Goal: Task Accomplishment & Management: Manage account settings

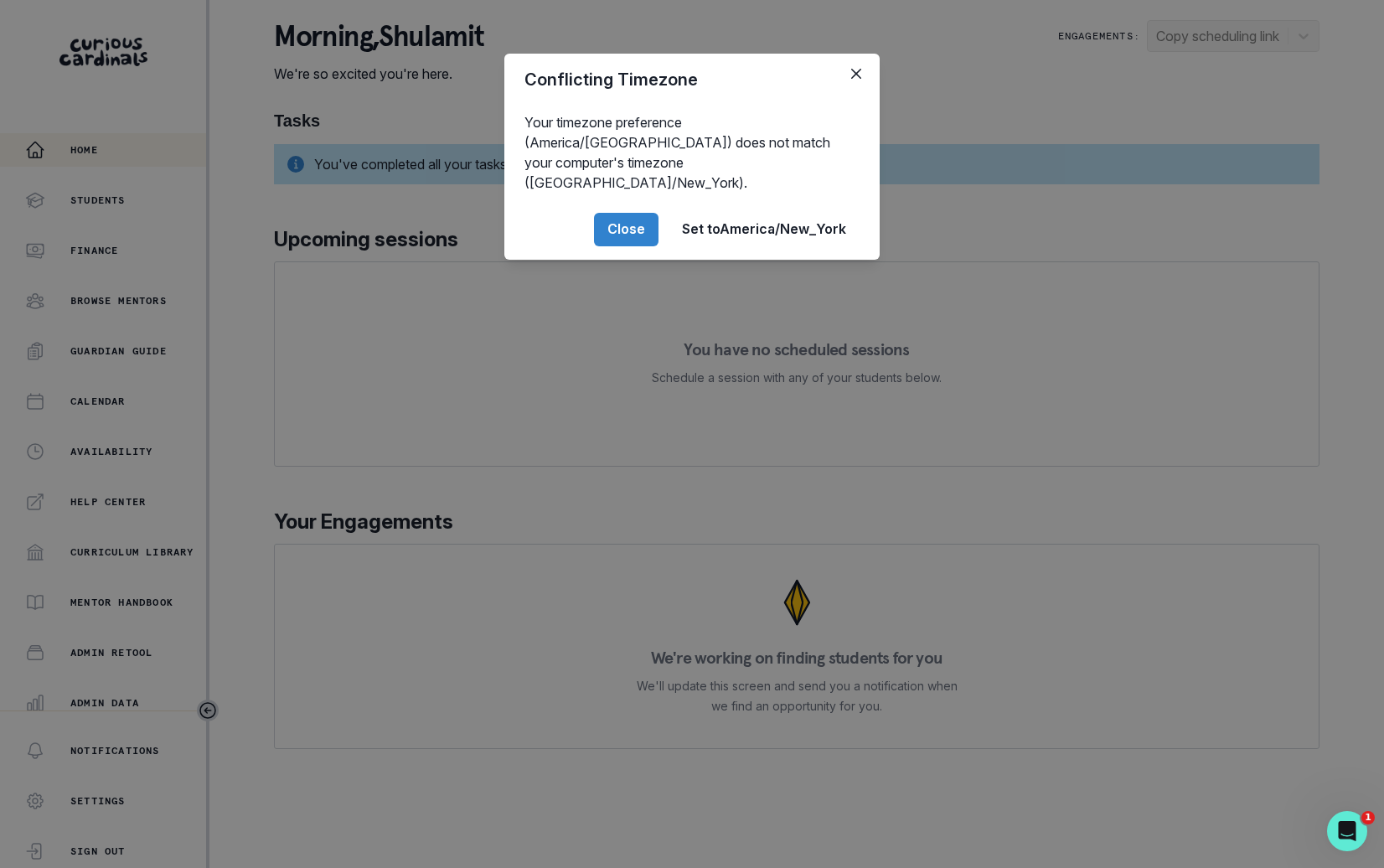
click at [131, 417] on div "Conflicting Timezone Your timezone preference (America/[GEOGRAPHIC_DATA]) does …" at bounding box center [692, 434] width 1384 height 868
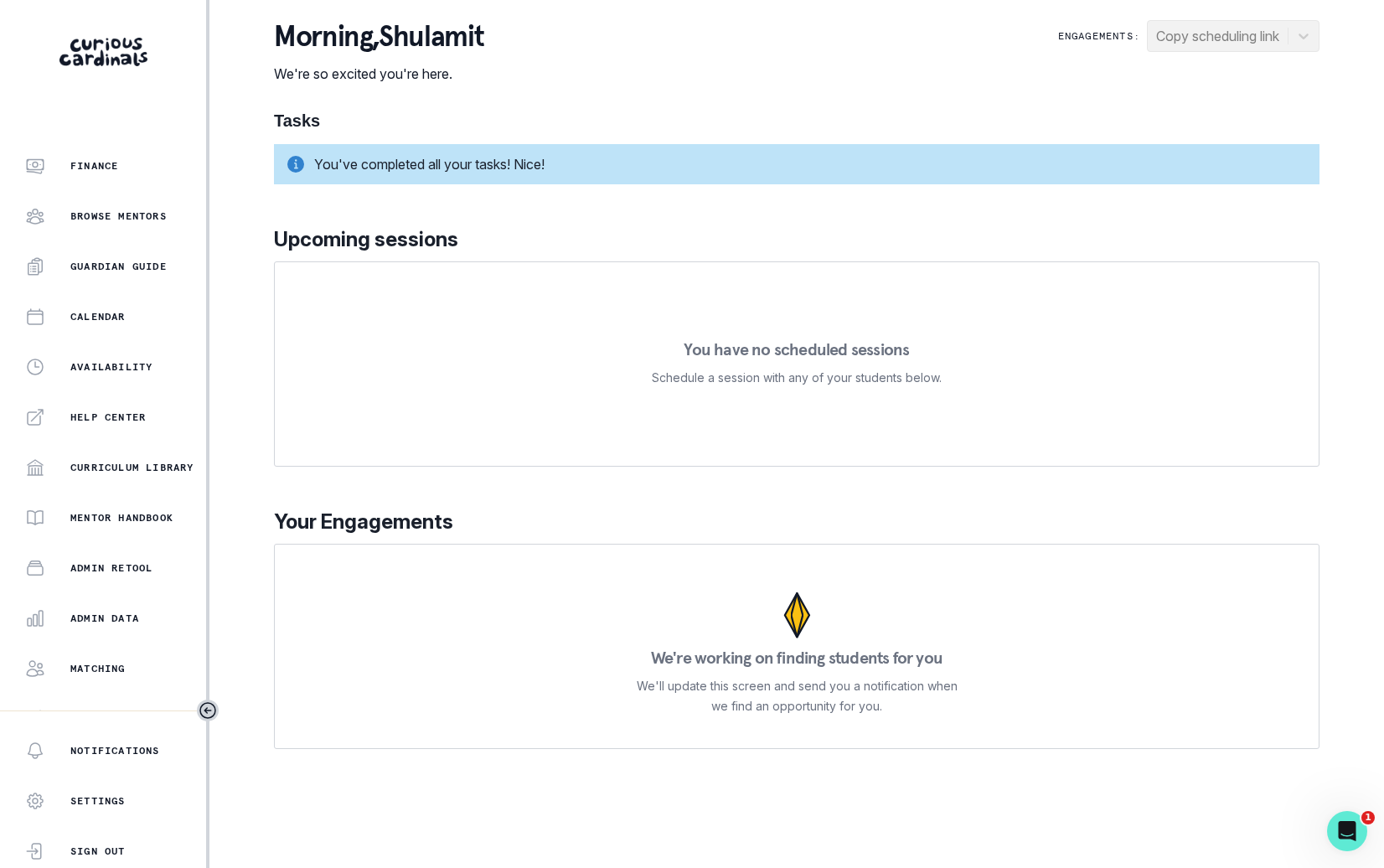
scroll to position [159, 0]
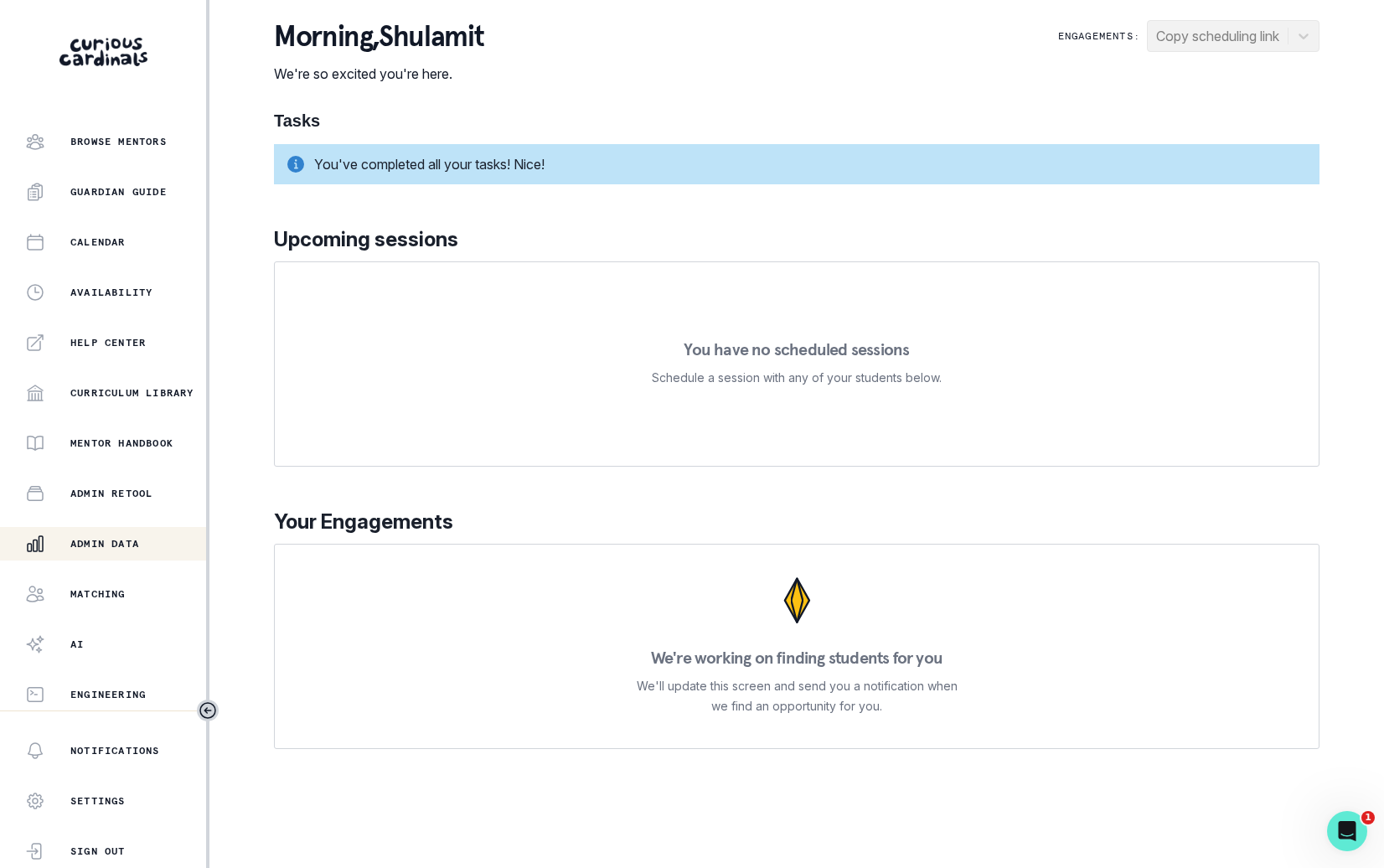
click at [139, 537] on p "Admin Data" at bounding box center [105, 544] width 69 height 13
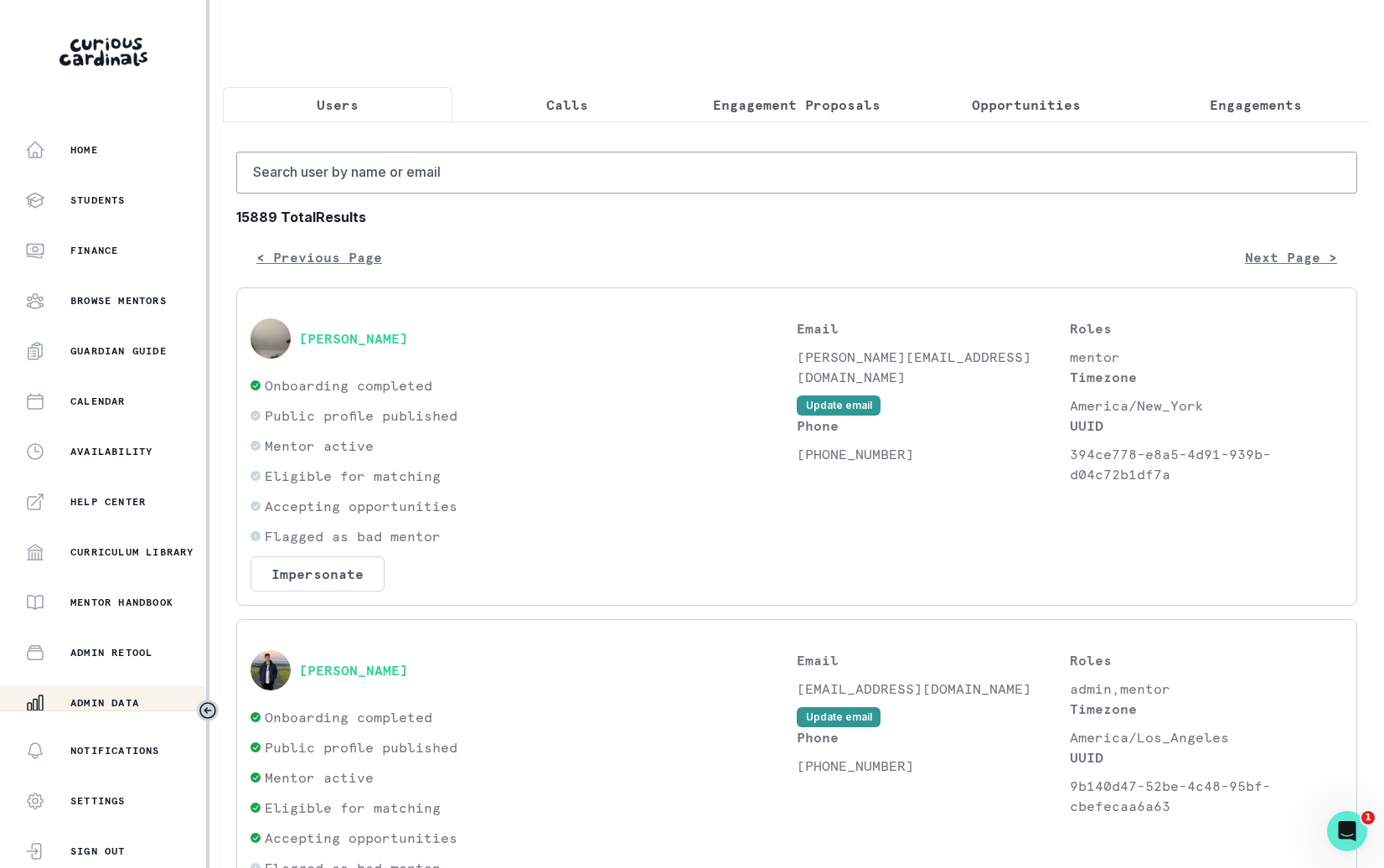
click at [1290, 102] on p "Engagements" at bounding box center [1256, 105] width 92 height 20
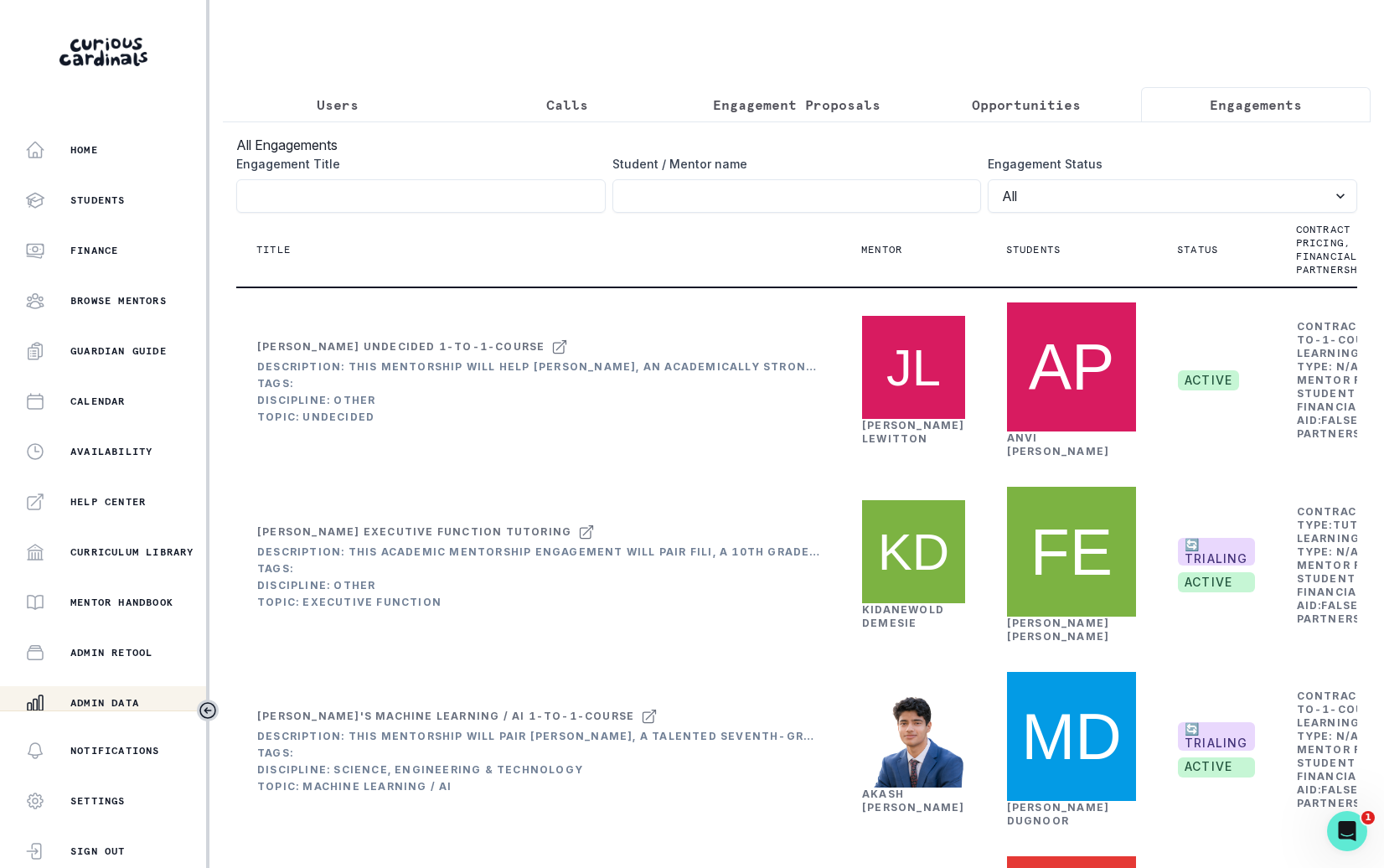
click at [829, 170] on label "Student / Mentor name" at bounding box center [792, 164] width 359 height 18
click at [606, 179] on input "Engagement Title" at bounding box center [421, 195] width 369 height 33
click at [831, 193] on input "Engagement Title" at bounding box center [797, 195] width 369 height 33
type input "[PERSON_NAME]"
click button "submit" at bounding box center [0, 0] width 0 height 0
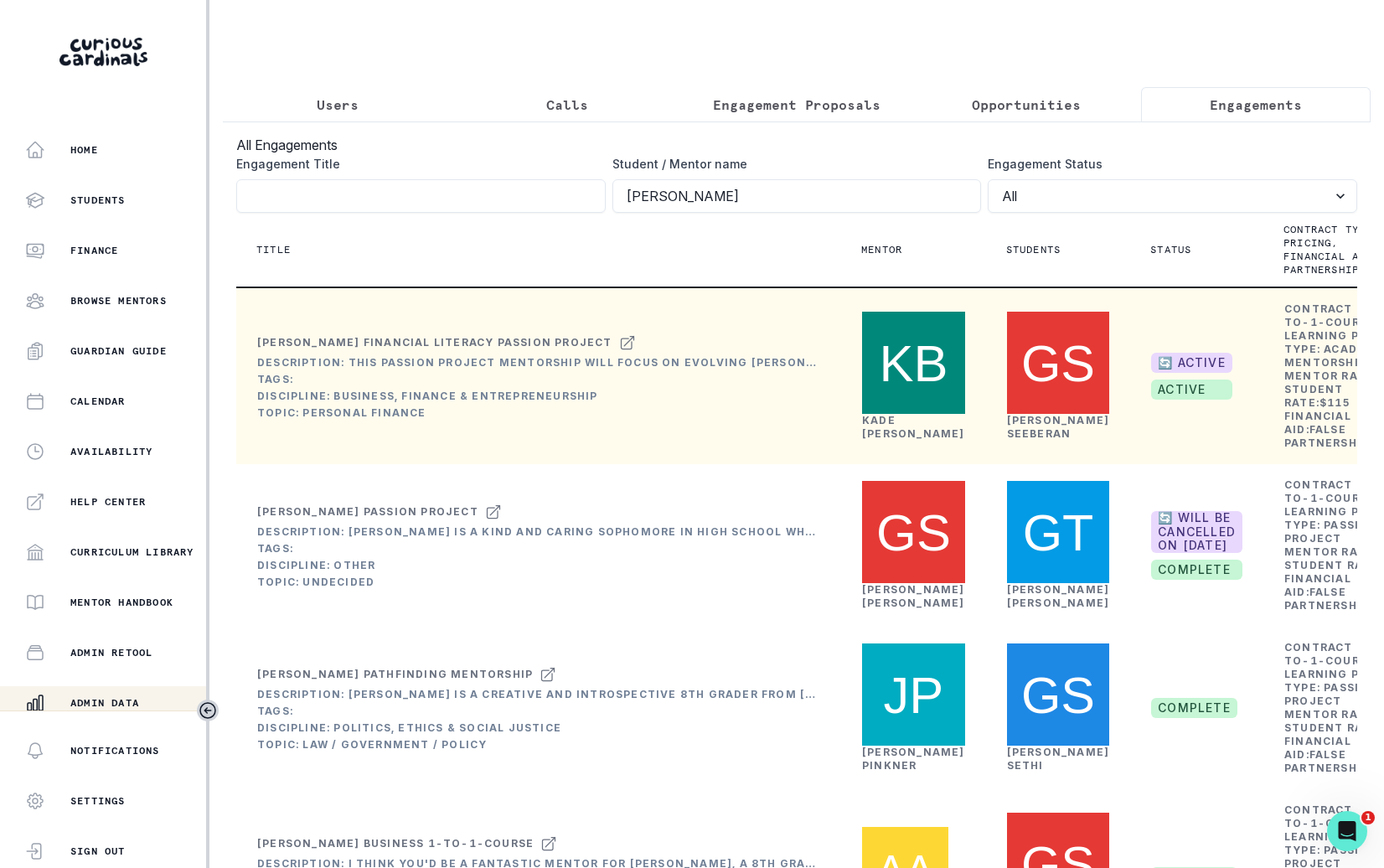
scroll to position [0, 117]
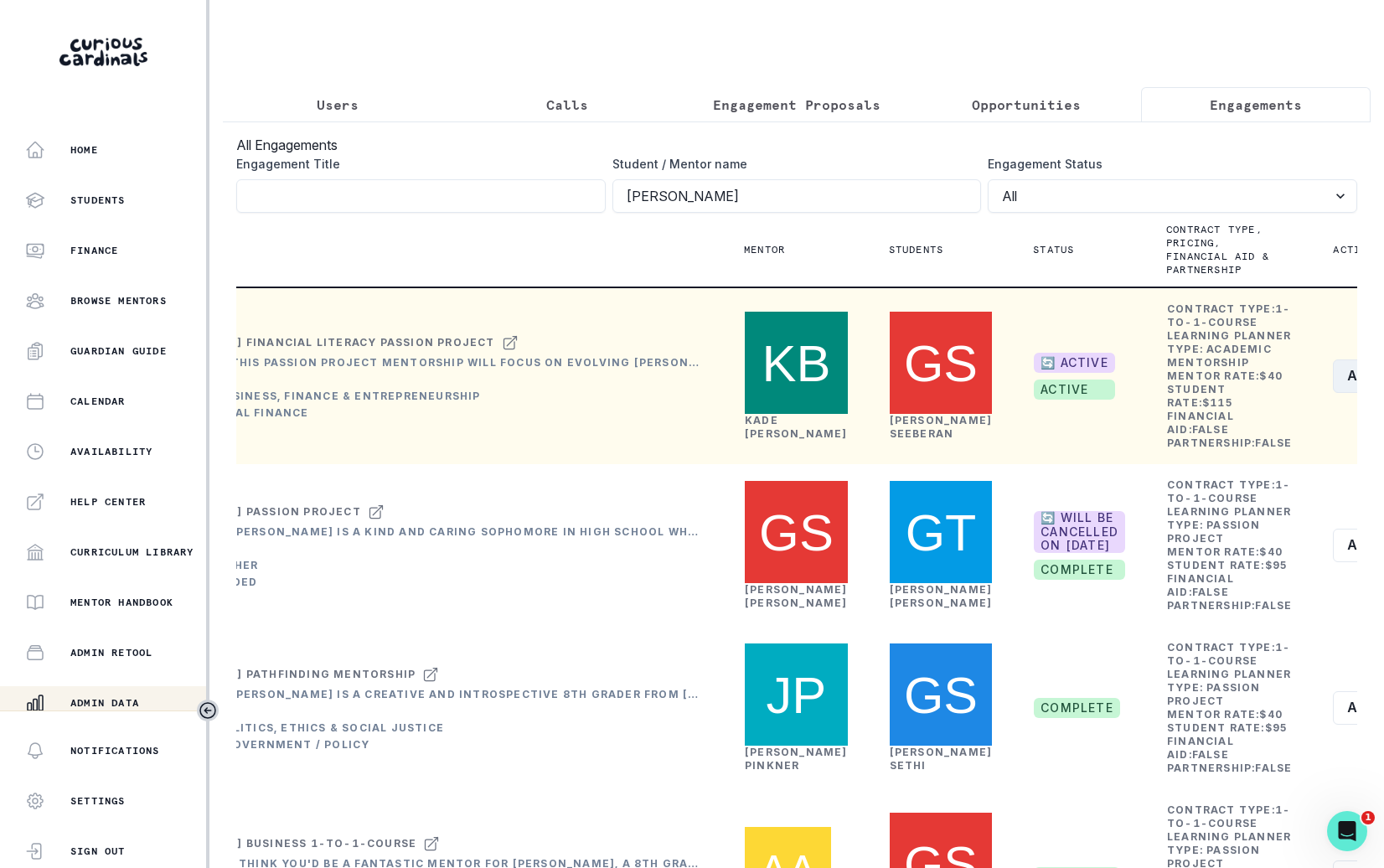
click at [1333, 393] on button "Actions" at bounding box center [1382, 375] width 99 height 33
click at [1204, 478] on button "Edit" at bounding box center [1243, 473] width 186 height 27
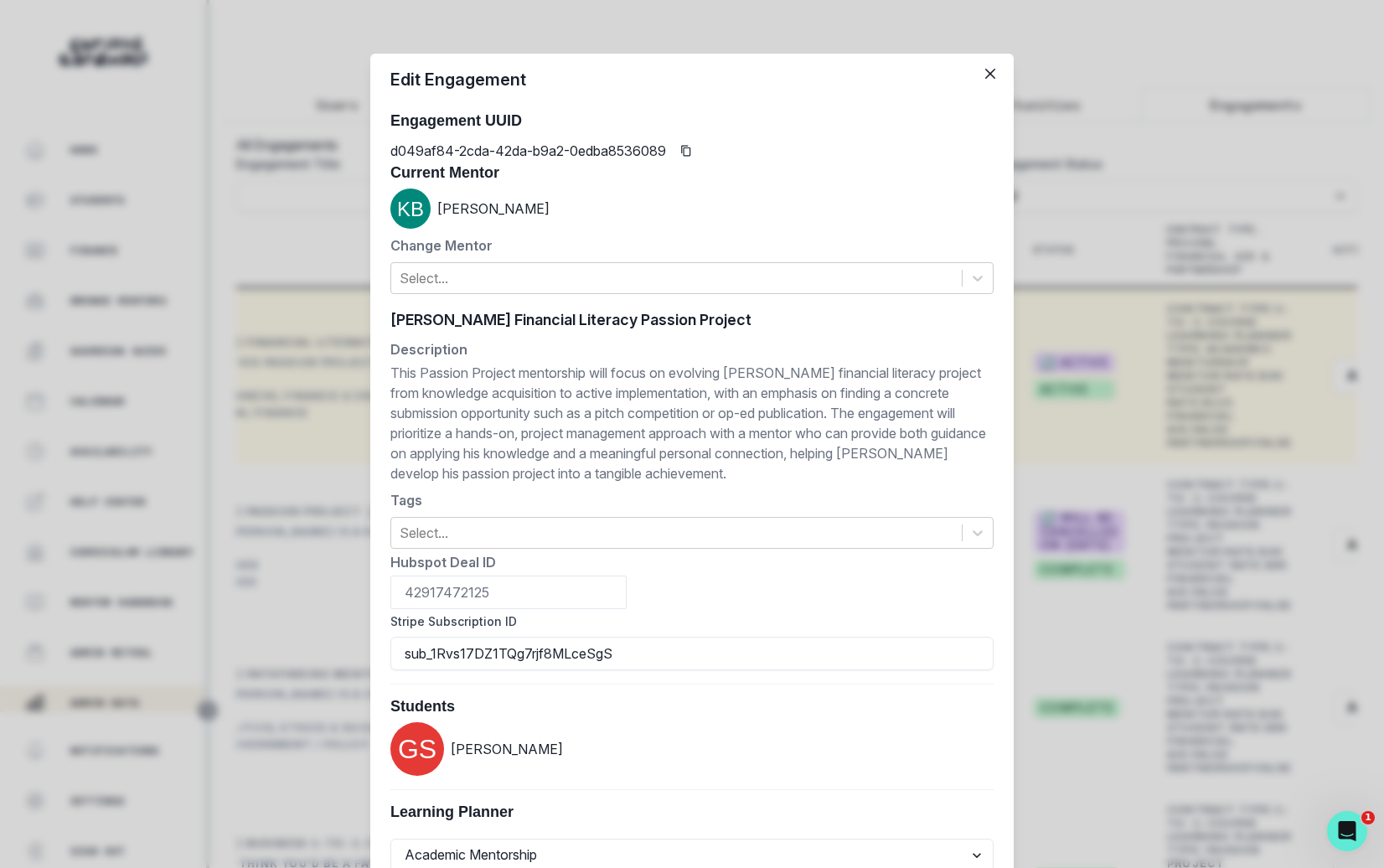
scroll to position [633, 0]
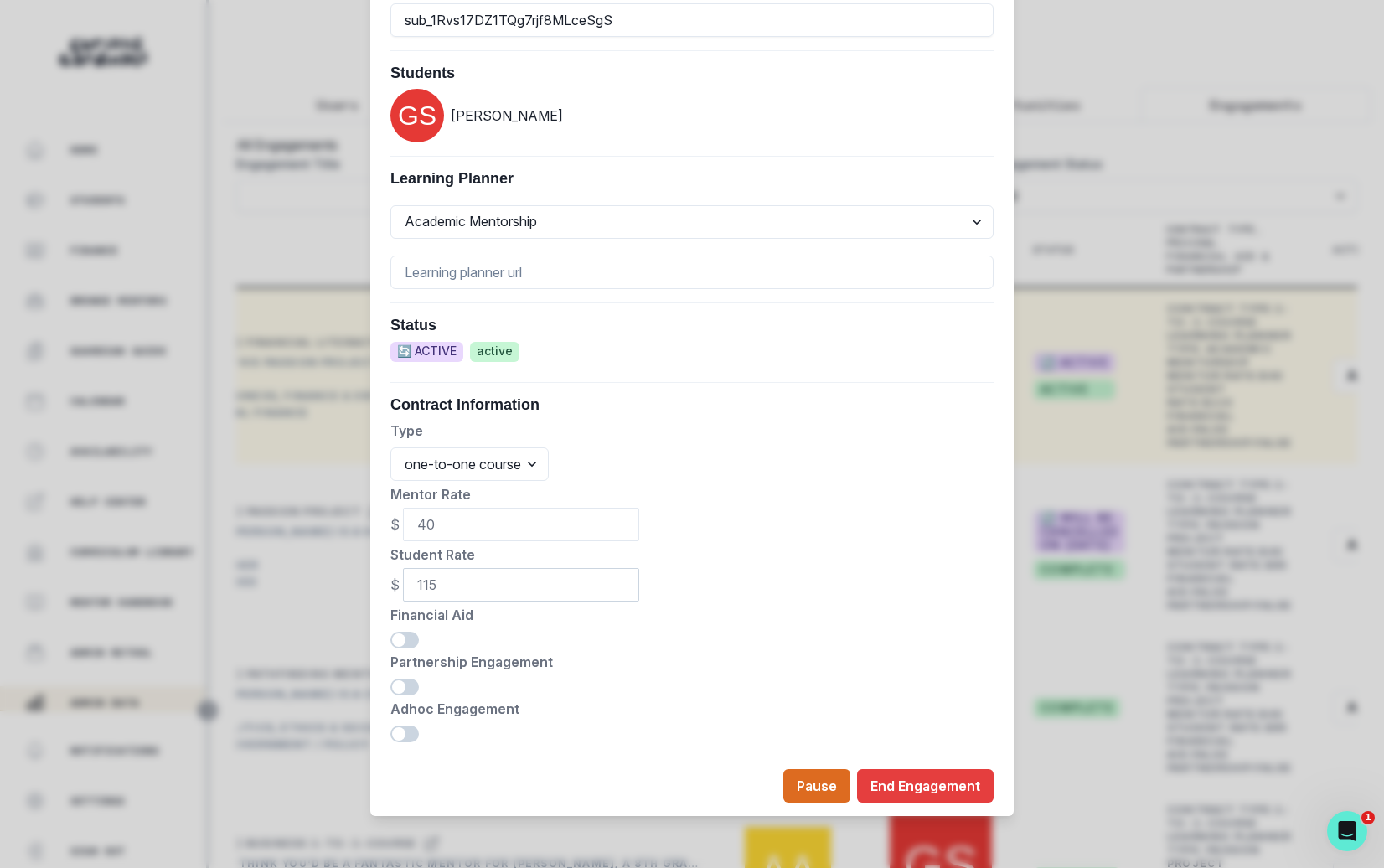
click at [557, 591] on input "115" at bounding box center [521, 584] width 236 height 33
click at [556, 591] on input "115" at bounding box center [521, 584] width 236 height 33
type input "95"
click at [433, 773] on button "Update" at bounding box center [428, 786] width 75 height 33
